Goal: Navigation & Orientation: Find specific page/section

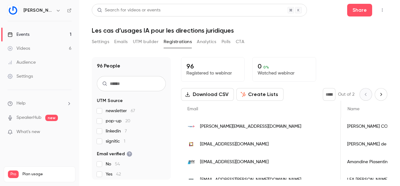
scroll to position [0, 479]
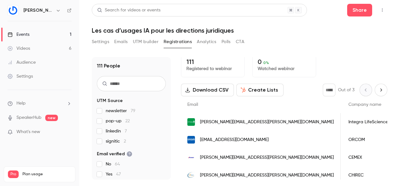
scroll to position [0, 177]
click at [38, 50] on link "Videos 6" at bounding box center [39, 48] width 79 height 14
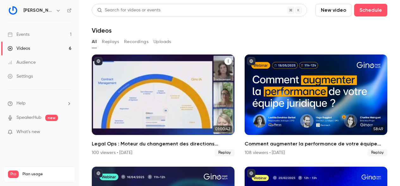
click at [147, 143] on h2 "Legal Ops : Moteur du changement des directions juridiques" at bounding box center [163, 144] width 143 height 8
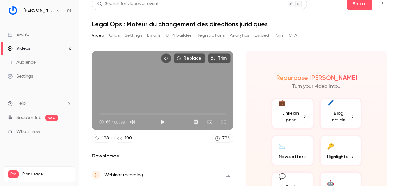
scroll to position [8, 0]
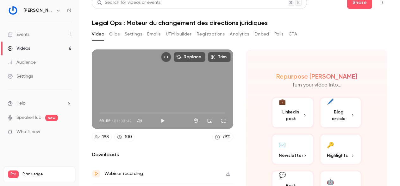
click at [212, 31] on button "Registrations" at bounding box center [211, 34] width 28 height 10
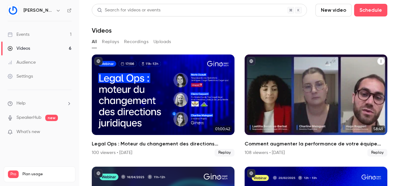
click at [271, 121] on div "Comment augmenter la performance de votre équipe juridique ?" at bounding box center [316, 94] width 143 height 80
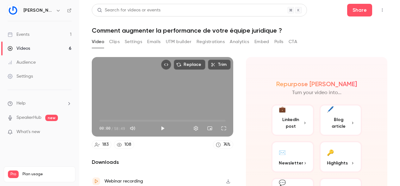
click at [208, 41] on button "Registrations" at bounding box center [211, 42] width 28 height 10
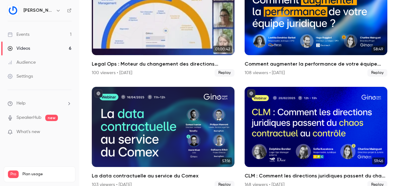
scroll to position [84, 0]
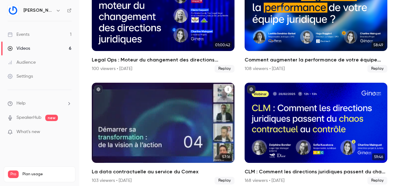
click at [151, 121] on div "La data contractuelle au service du Comex" at bounding box center [163, 123] width 143 height 80
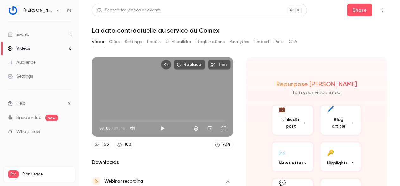
click at [218, 40] on button "Registrations" at bounding box center [211, 42] width 28 height 10
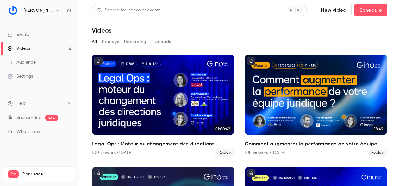
click at [52, 30] on link "Events 1" at bounding box center [39, 35] width 79 height 14
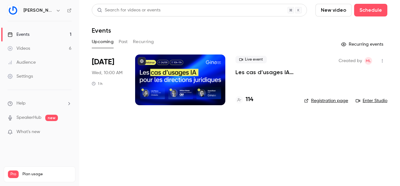
click at [163, 74] on div at bounding box center [180, 79] width 90 height 51
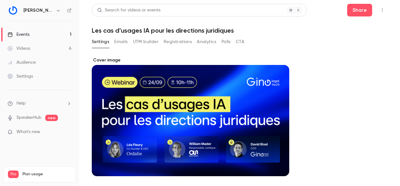
click at [176, 39] on button "Registrations" at bounding box center [178, 42] width 28 height 10
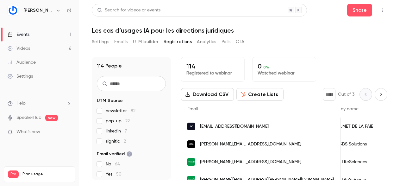
click at [147, 41] on button "UTM builder" at bounding box center [146, 42] width 26 height 10
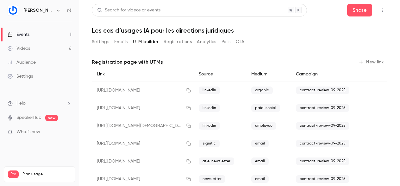
click at [98, 41] on button "Settings" at bounding box center [100, 42] width 17 height 10
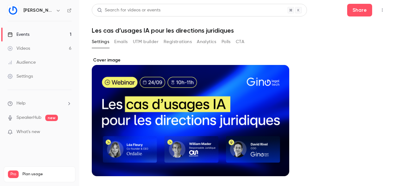
click at [171, 42] on button "Registrations" at bounding box center [178, 42] width 28 height 10
